Goal: Information Seeking & Learning: Find specific fact

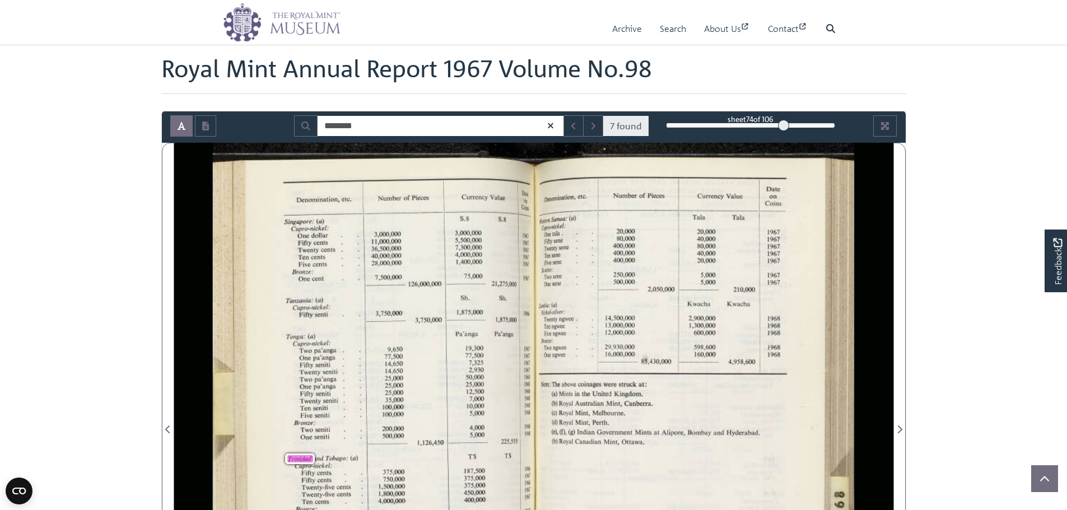
scroll to position [6, 0]
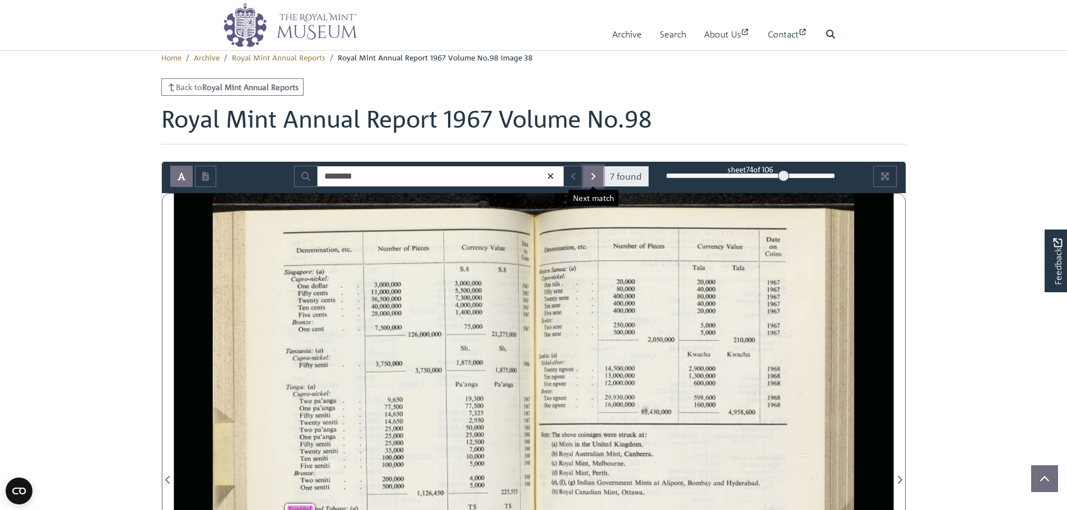
click at [591, 177] on icon "Next Match" at bounding box center [593, 176] width 6 height 9
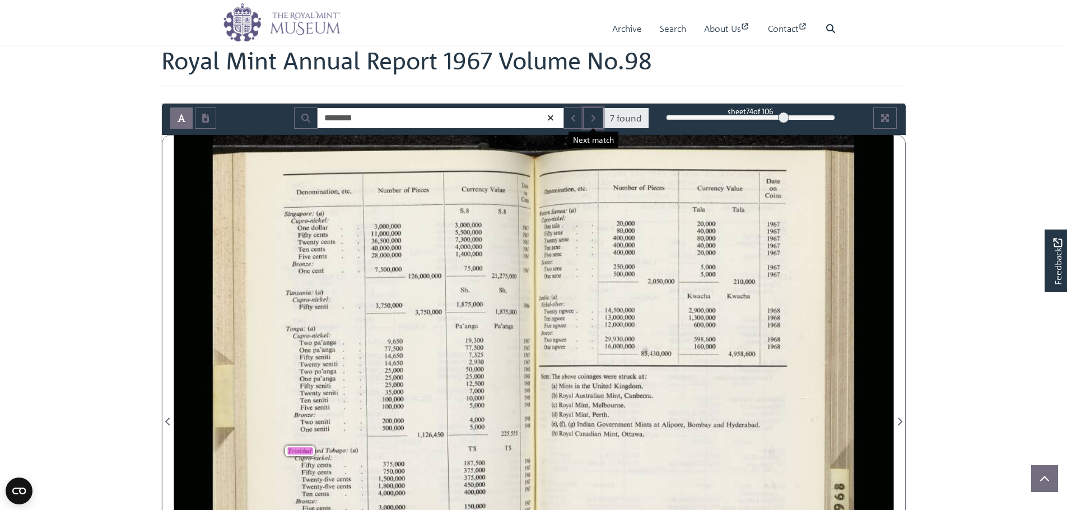
scroll to position [118, 0]
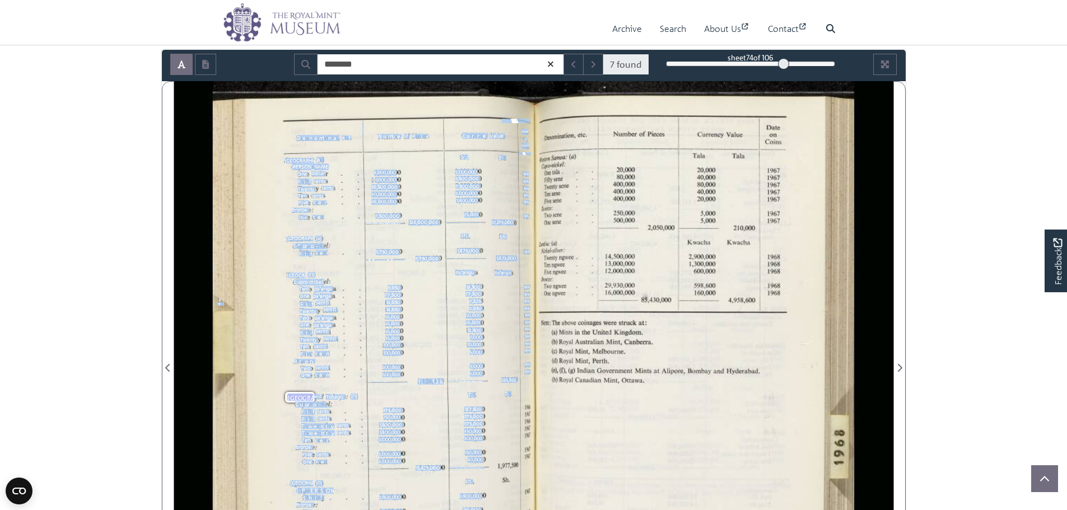
drag, startPoint x: 526, startPoint y: 410, endPoint x: 532, endPoint y: 408, distance: 6.3
click at [532, 408] on div "21 .ti, Denomination, etc. 1 Number of Pieces 1 Currency Value [GEOGRAPHIC_DATA…" at bounding box center [373, 361] width 321 height 561
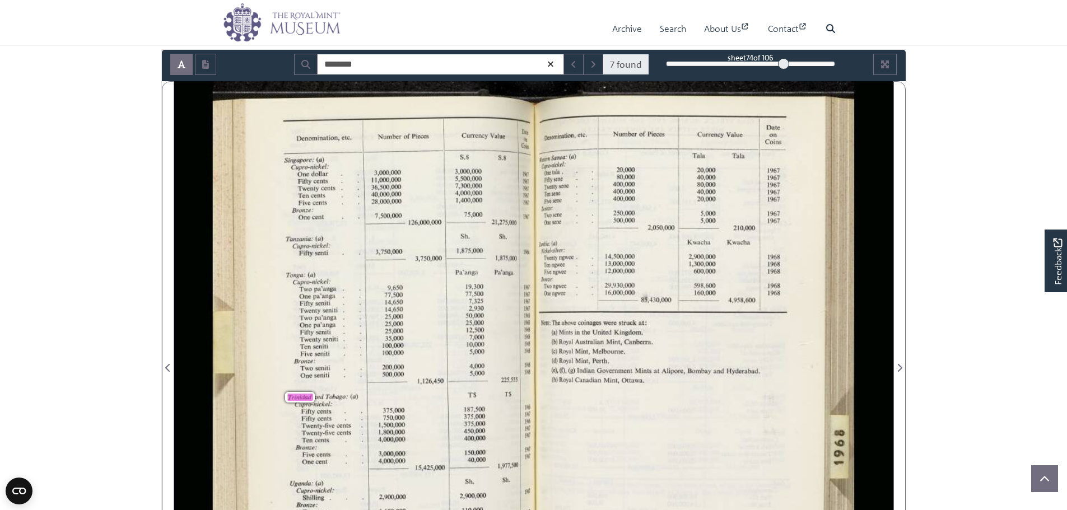
click at [532, 408] on div "21 .ti, Denomination, etc. 1 Number of Pieces 1 Currency Value [GEOGRAPHIC_DATA…" at bounding box center [373, 361] width 321 height 561
click at [529, 409] on span "1966" at bounding box center [528, 407] width 6 height 5
click at [528, 407] on span "1966" at bounding box center [529, 407] width 8 height 4
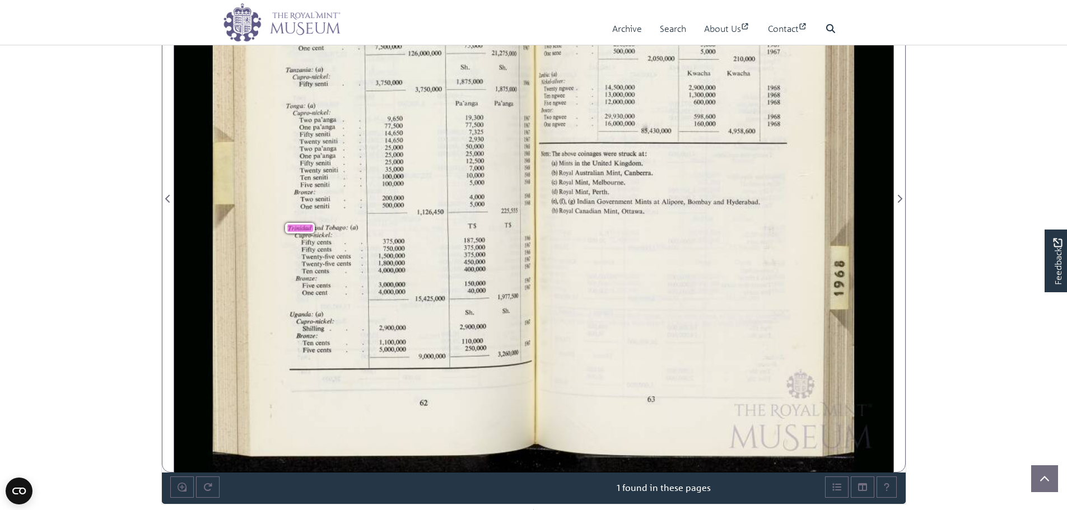
scroll to position [398, 0]
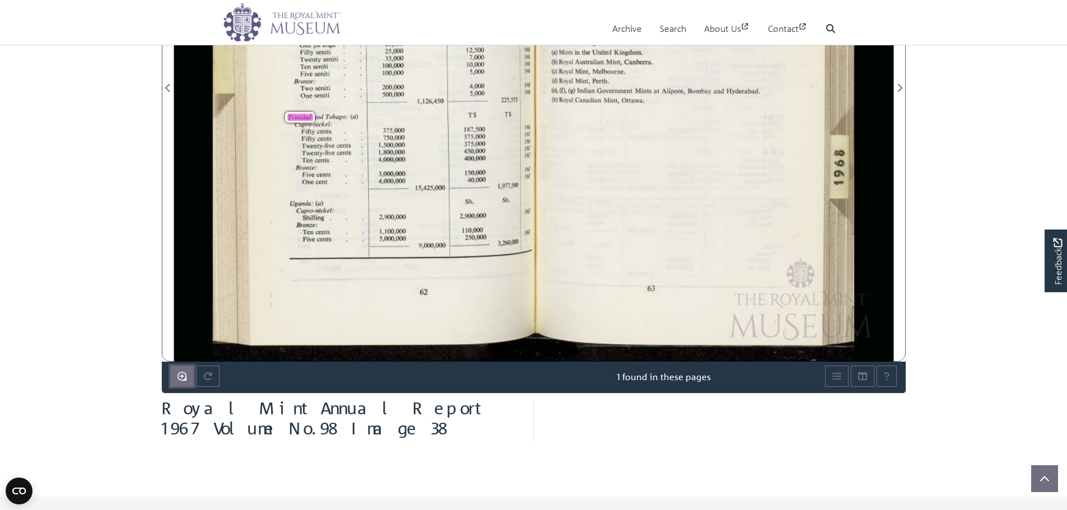
click at [180, 372] on icon "Enable or disable loupe tool (Alt+L)" at bounding box center [182, 376] width 9 height 9
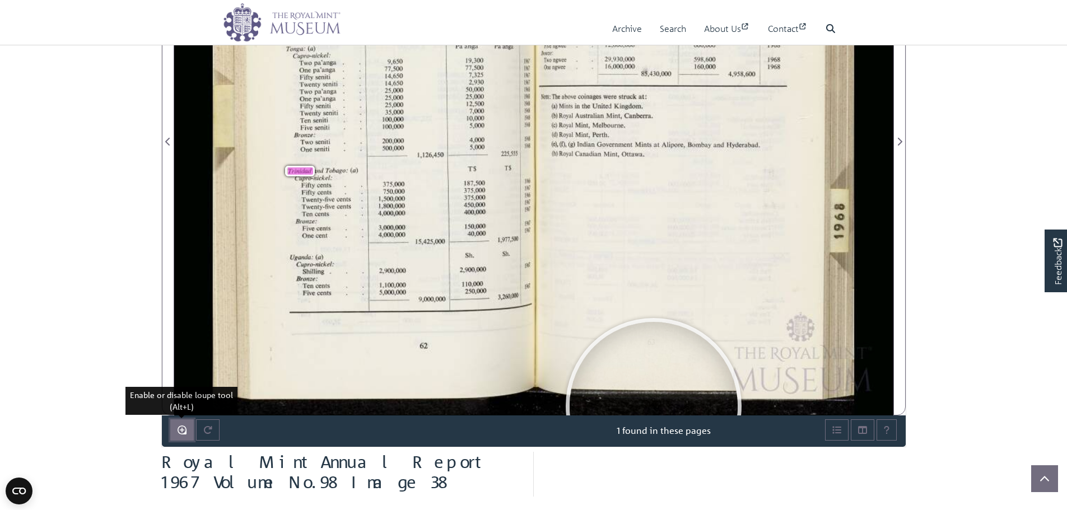
scroll to position [342, 0]
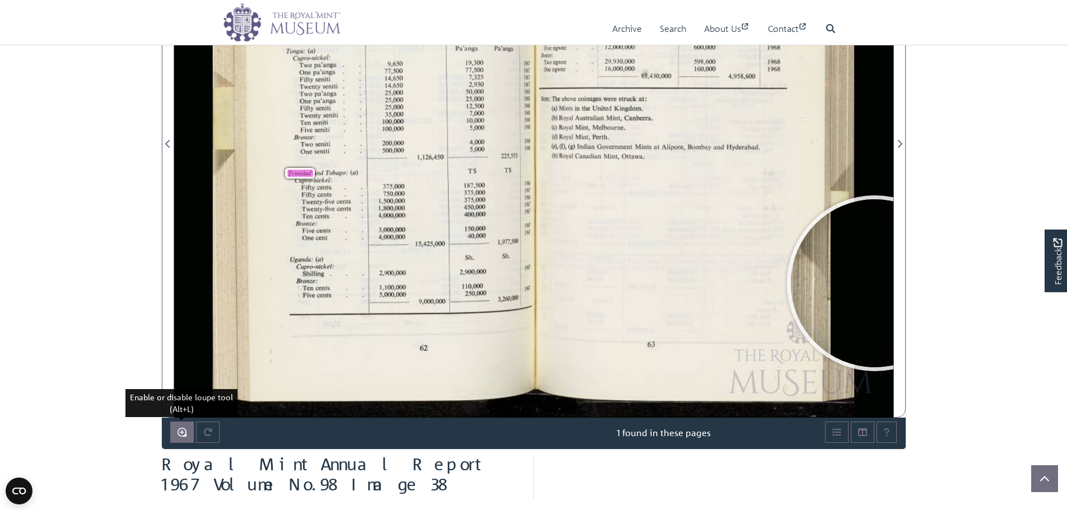
click at [953, 275] on body "Menu Archive Search About Us Contact" at bounding box center [533, 256] width 1067 height 1196
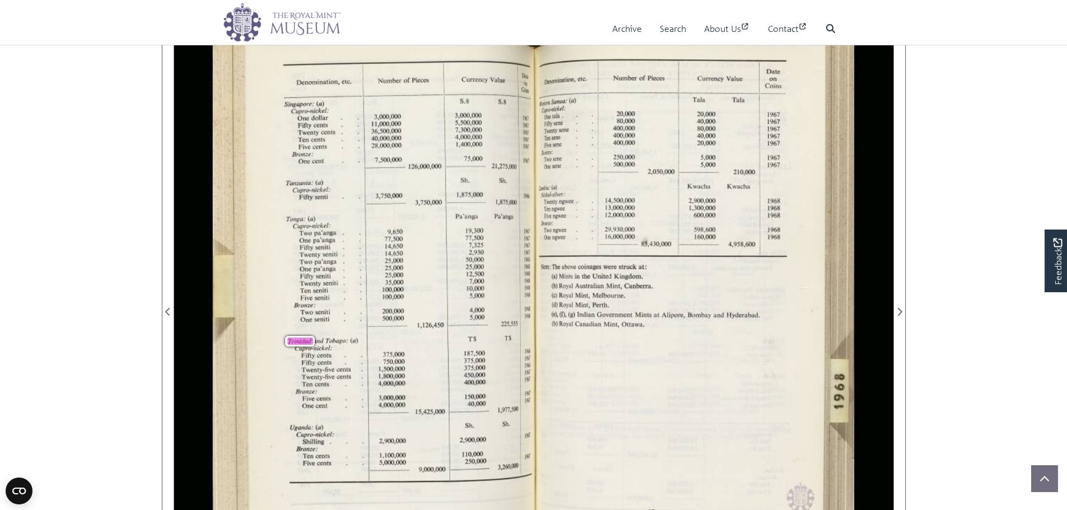
scroll to position [398, 0]
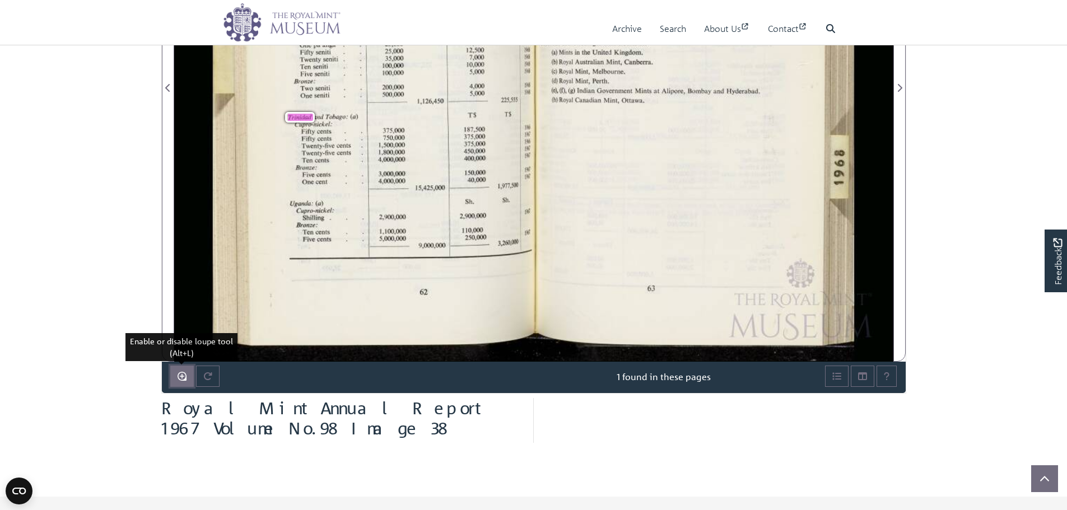
click at [188, 374] on button "Enable or disable loupe tool (Alt+L)" at bounding box center [182, 376] width 24 height 21
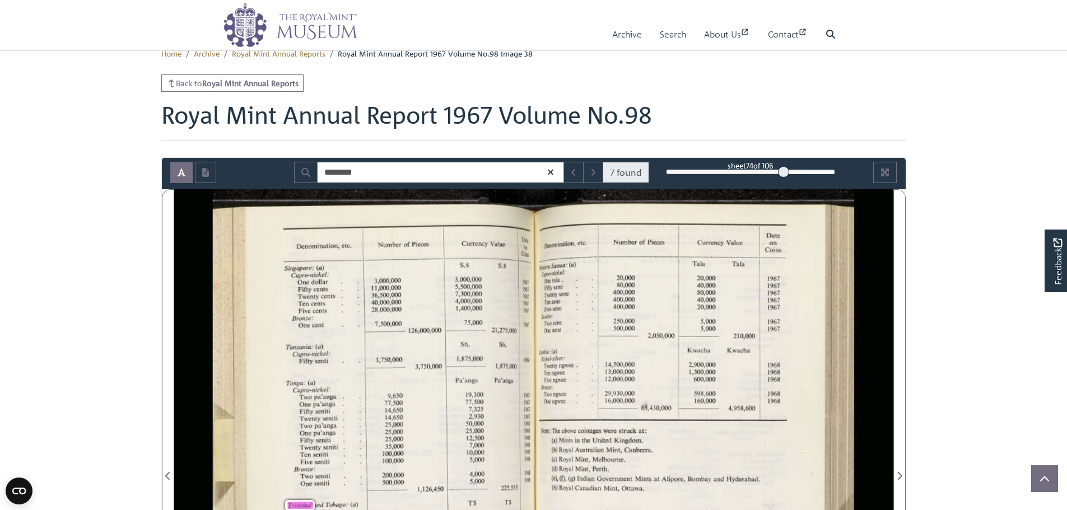
scroll to position [6, 0]
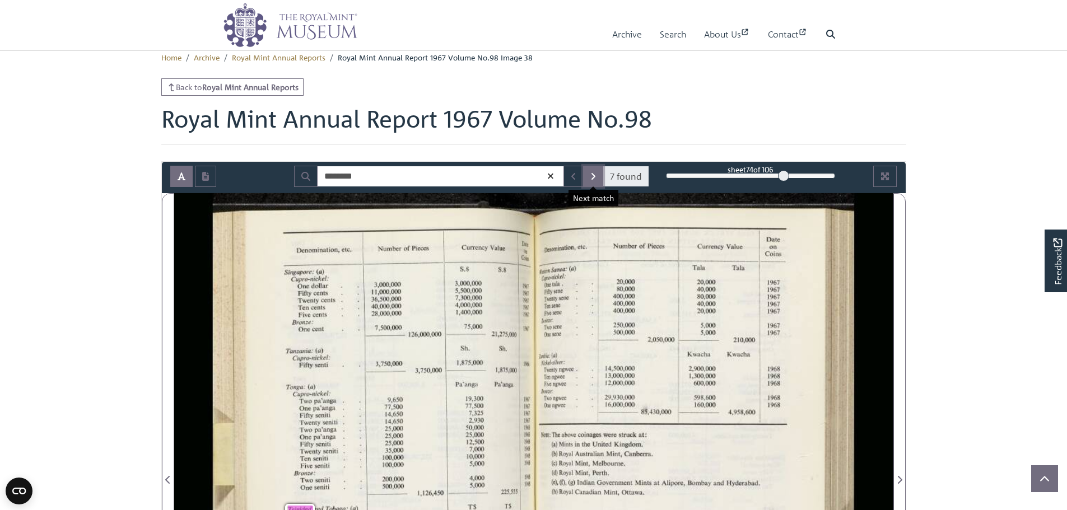
click at [592, 176] on icon "Next Match" at bounding box center [593, 176] width 6 height 9
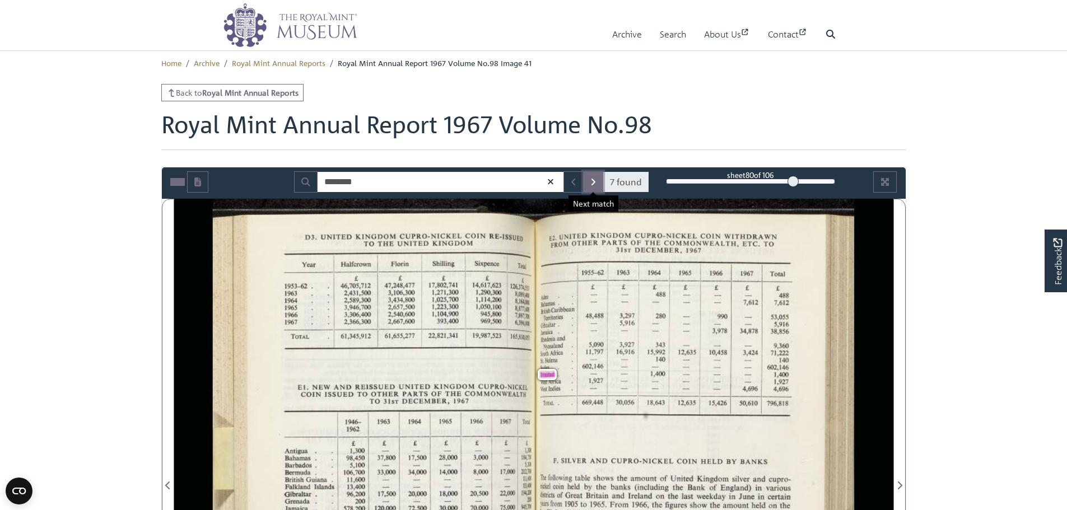
click at [591, 175] on button "Next Match" at bounding box center [593, 181] width 20 height 21
click at [594, 180] on icon "Next Match" at bounding box center [593, 182] width 6 height 9
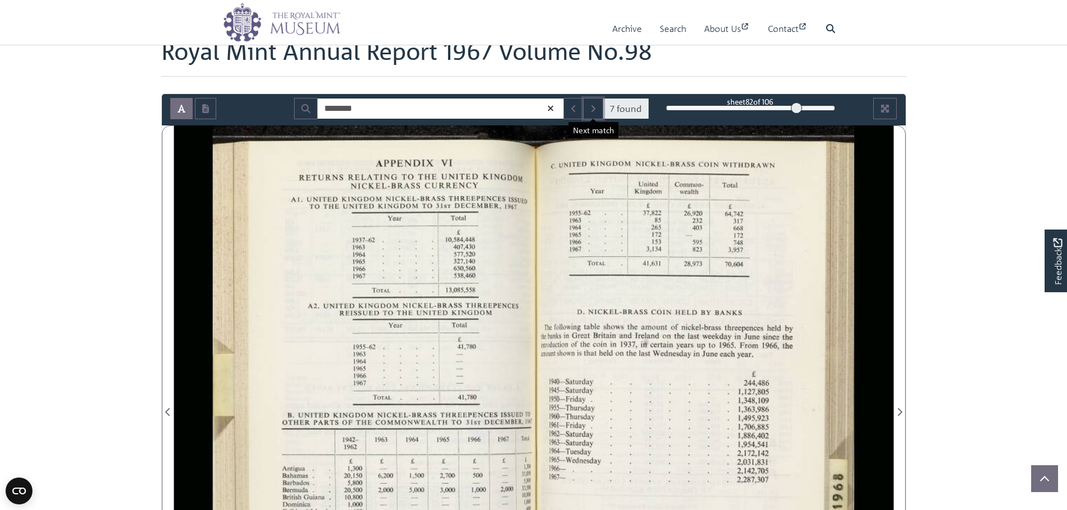
scroll to position [56, 0]
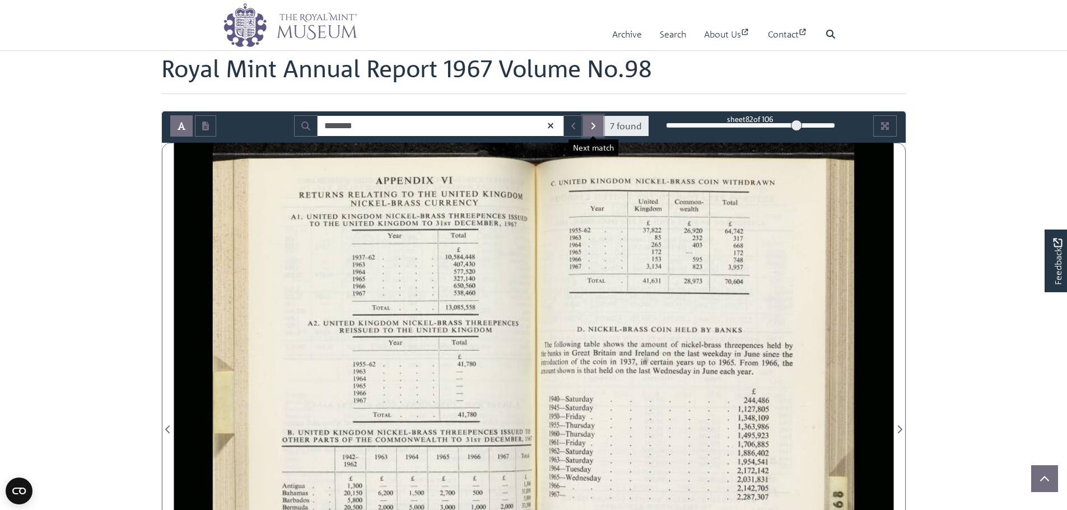
click at [594, 126] on icon "Next Match" at bounding box center [593, 126] width 6 height 9
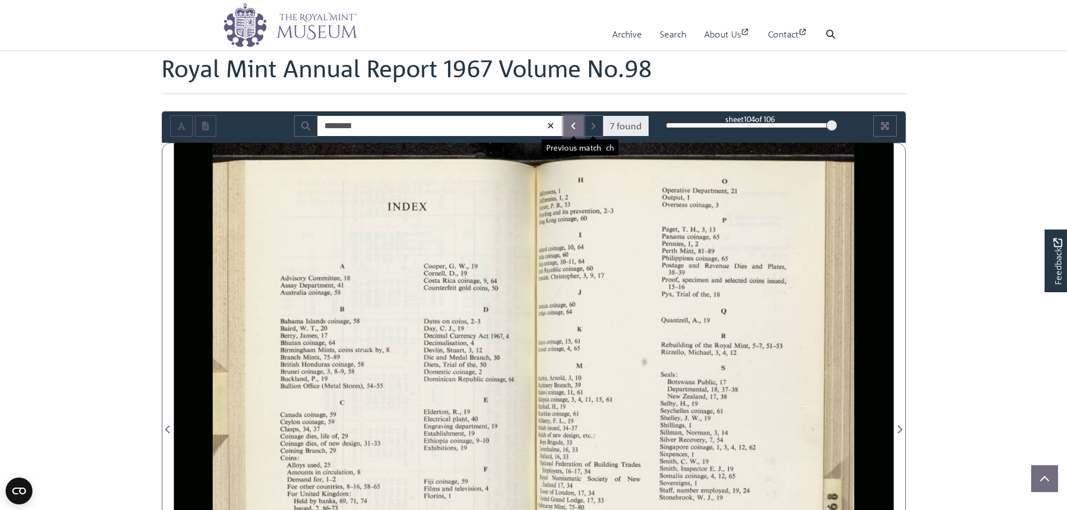
click at [571, 122] on icon "Previous Match" at bounding box center [574, 126] width 6 height 9
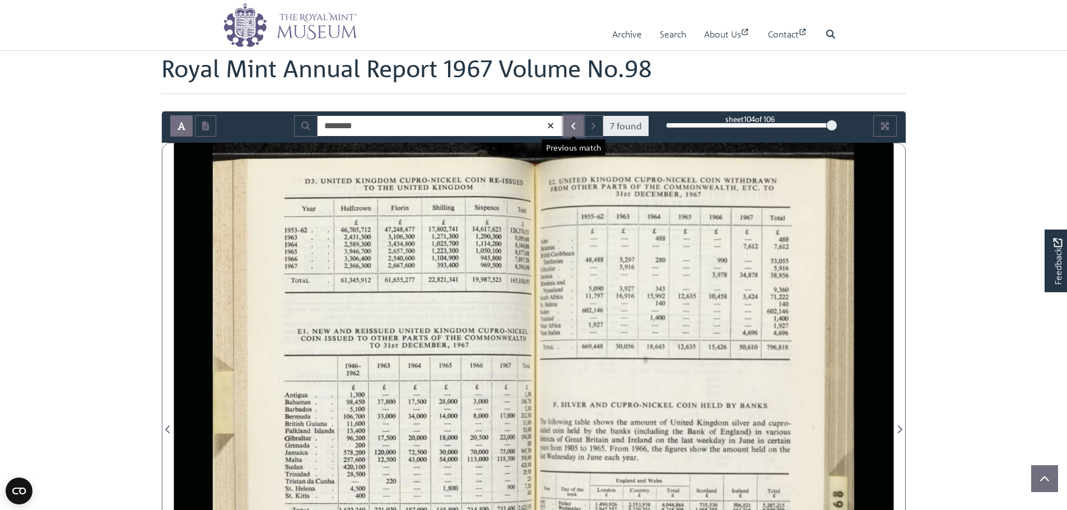
click at [570, 123] on button "Previous Match" at bounding box center [573, 125] width 20 height 21
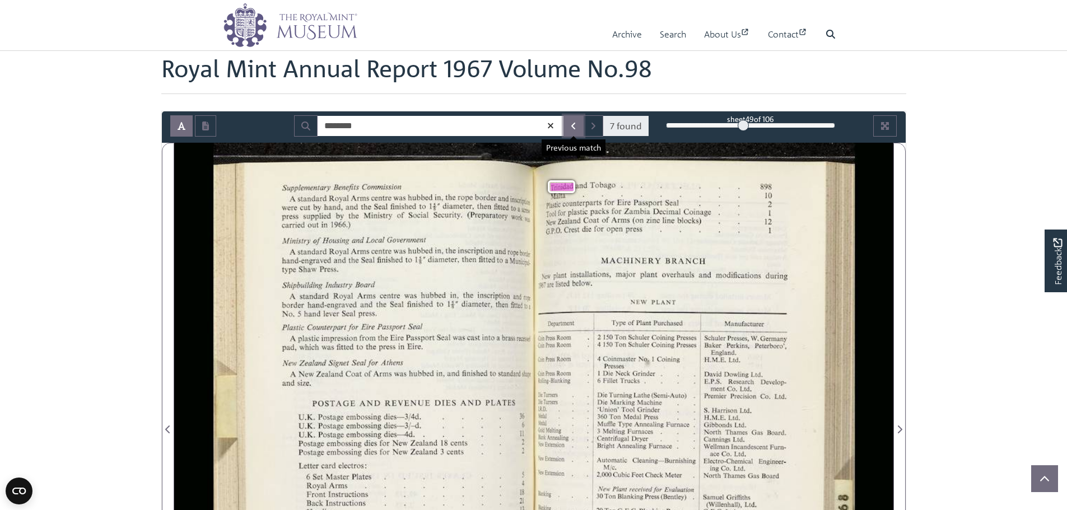
click at [570, 123] on button "Previous Match" at bounding box center [573, 125] width 20 height 21
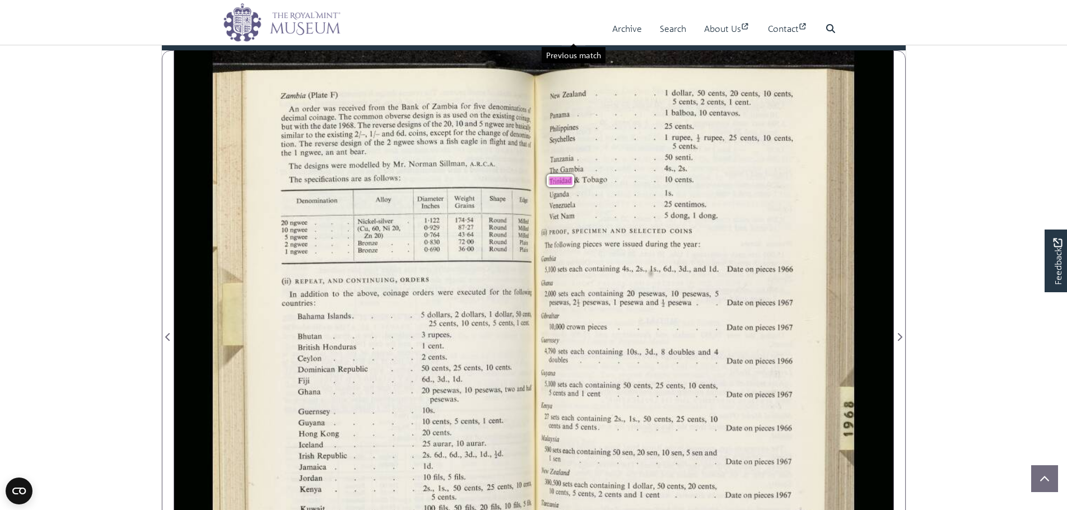
scroll to position [168, 0]
